Goal: Task Accomplishment & Management: Complete application form

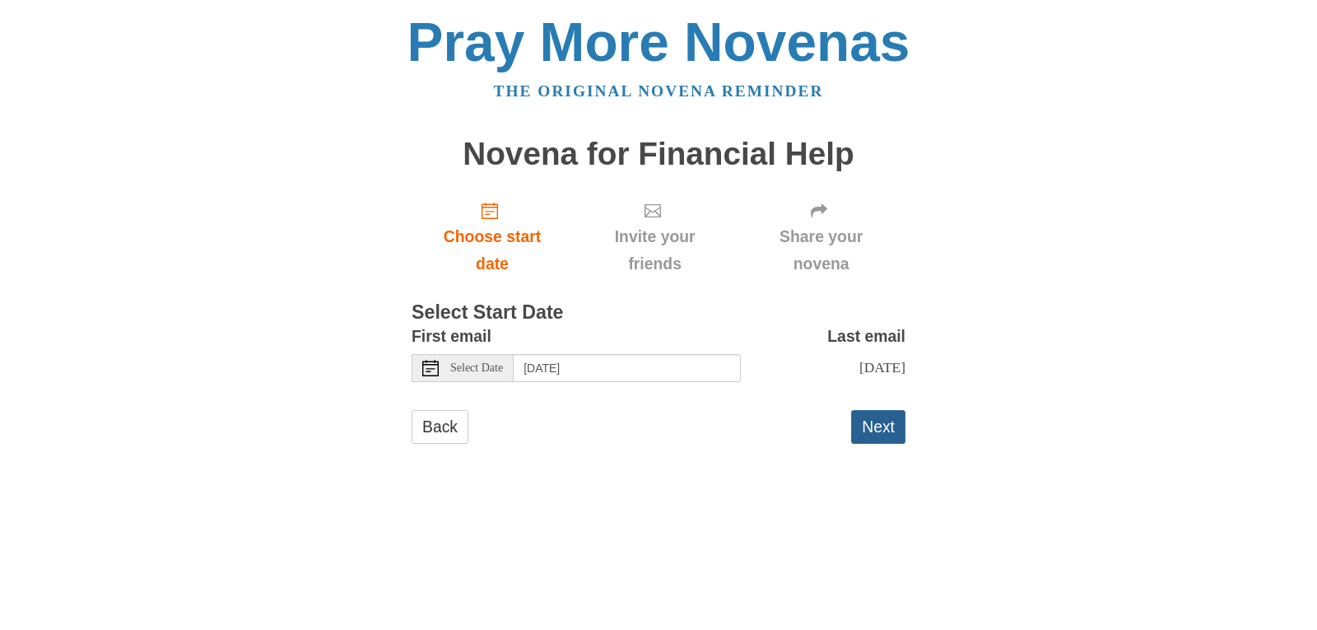
click at [882, 428] on button "Next" at bounding box center [878, 427] width 54 height 34
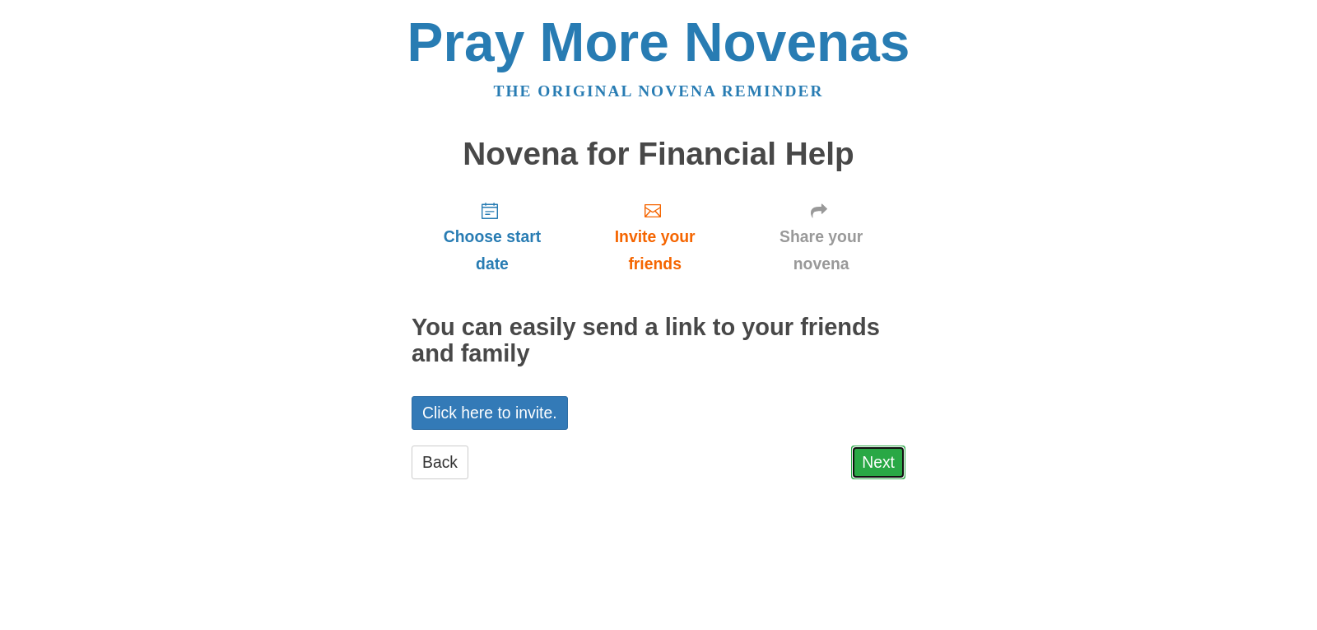
click at [878, 458] on link "Next" at bounding box center [878, 462] width 54 height 34
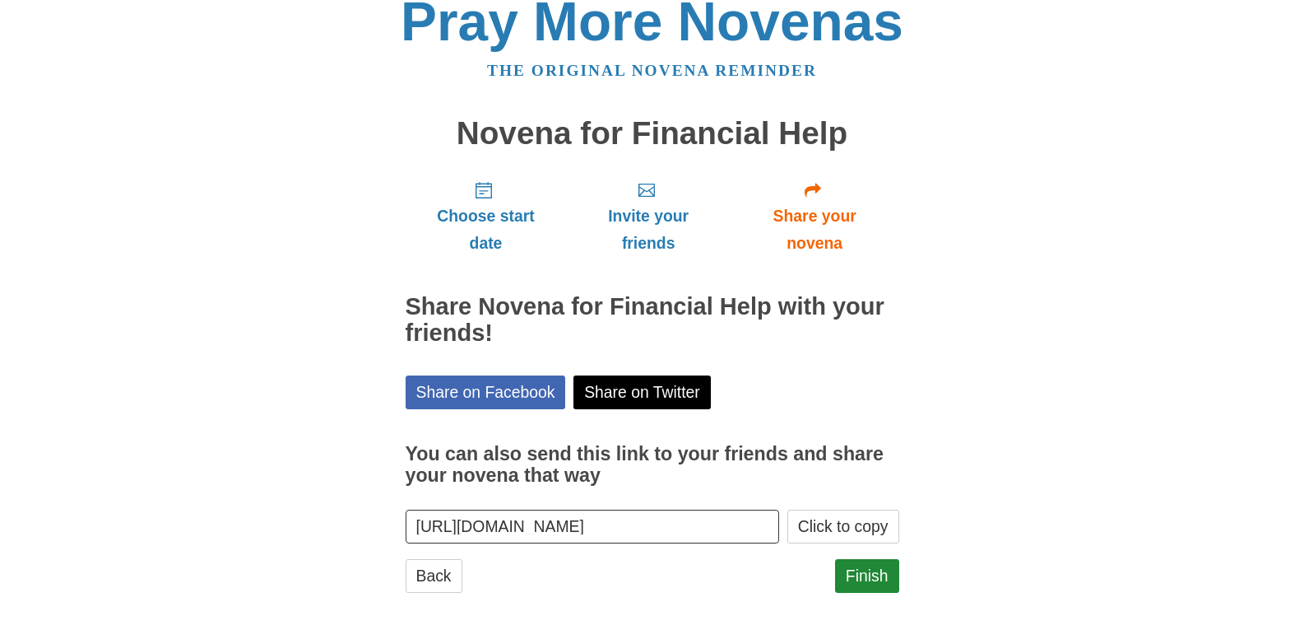
scroll to position [31, 0]
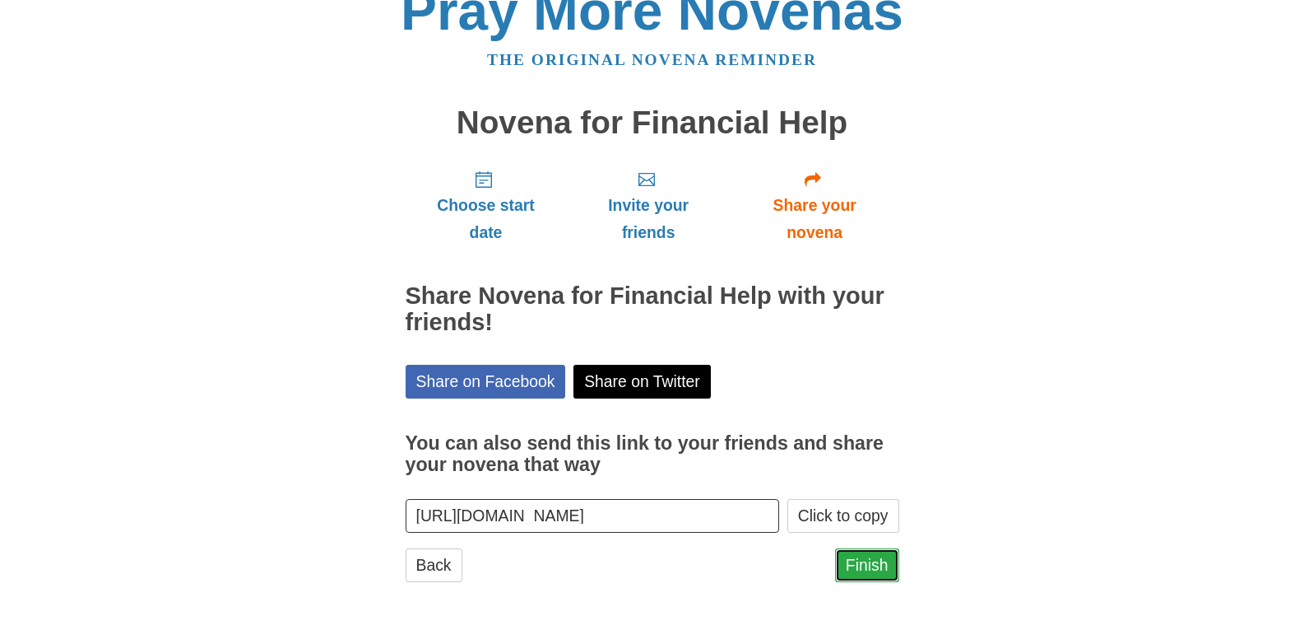
click at [863, 561] on link "Finish" at bounding box center [867, 565] width 64 height 34
